Goal: Task Accomplishment & Management: Complete application form

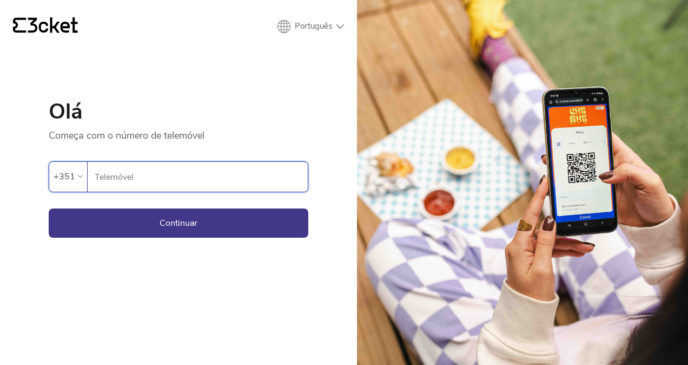
click at [169, 175] on input "Telemóvel" at bounding box center [201, 177] width 214 height 30
click at [180, 219] on button "Continuar" at bounding box center [179, 222] width 260 height 29
click at [153, 180] on input "9646424600" at bounding box center [201, 177] width 214 height 30
click at [126, 181] on input "9646424600" at bounding box center [201, 177] width 214 height 30
click at [121, 178] on input "9646424600" at bounding box center [201, 177] width 214 height 30
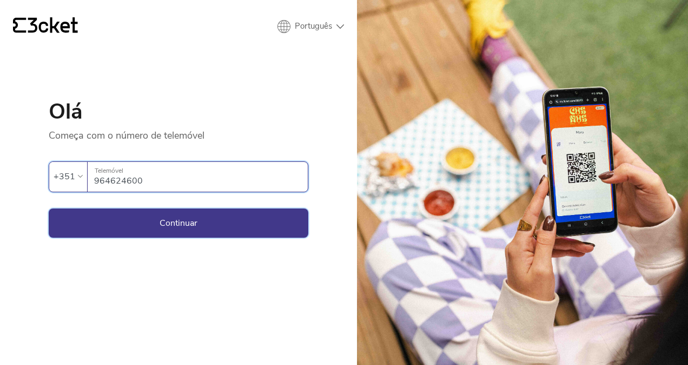
type input "964624600"
click at [196, 221] on button "Continuar" at bounding box center [179, 222] width 260 height 29
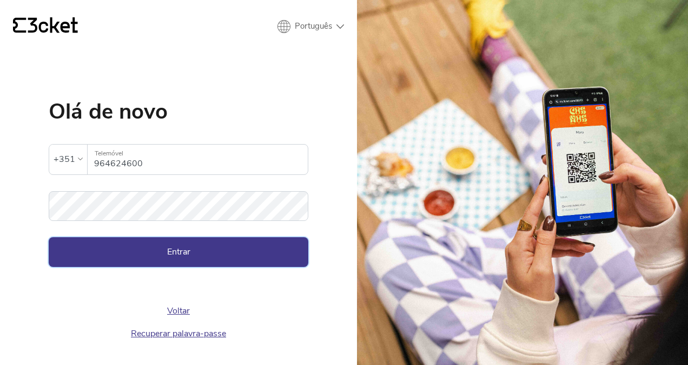
click at [208, 254] on button "Entrar" at bounding box center [179, 251] width 260 height 29
